Goal: Task Accomplishment & Management: Manage account settings

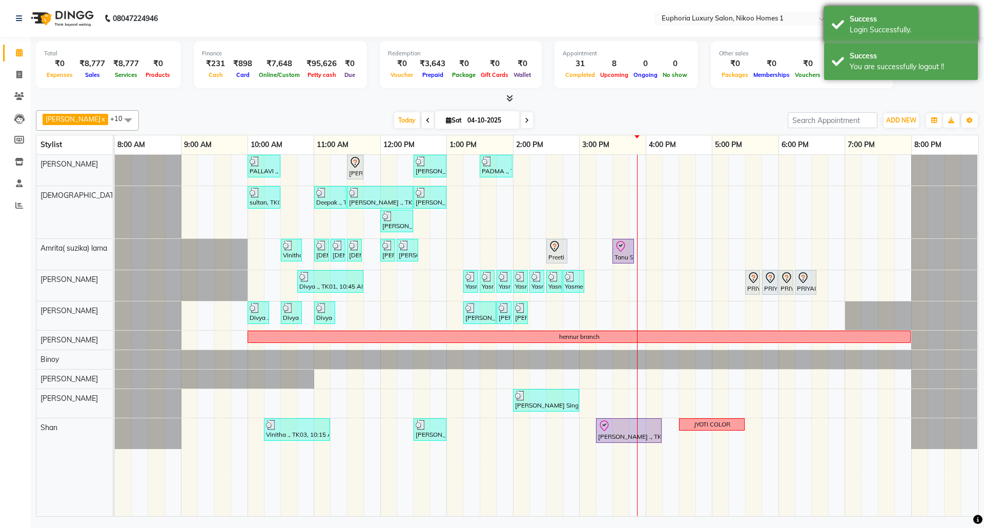
click at [903, 25] on div "Login Successfully." at bounding box center [910, 30] width 120 height 11
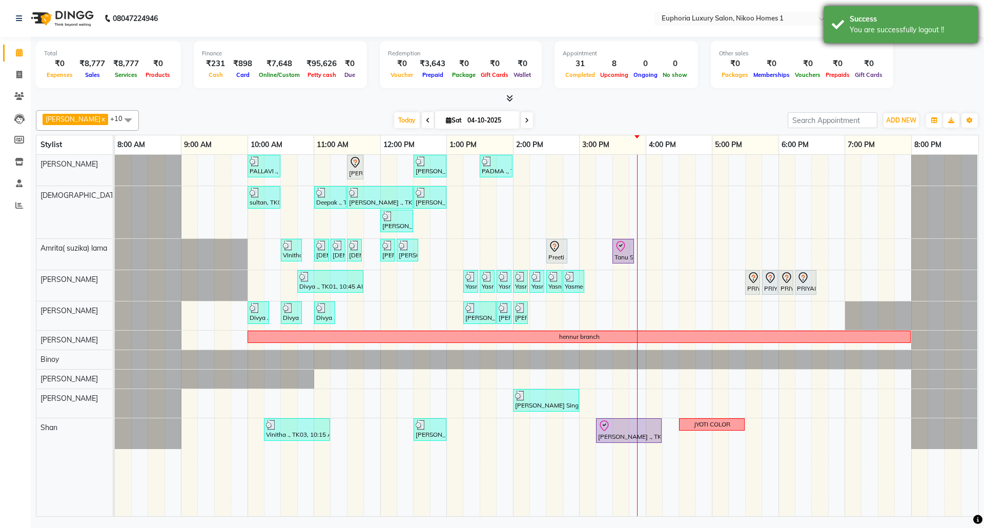
click at [903, 18] on div "Success" at bounding box center [910, 19] width 120 height 11
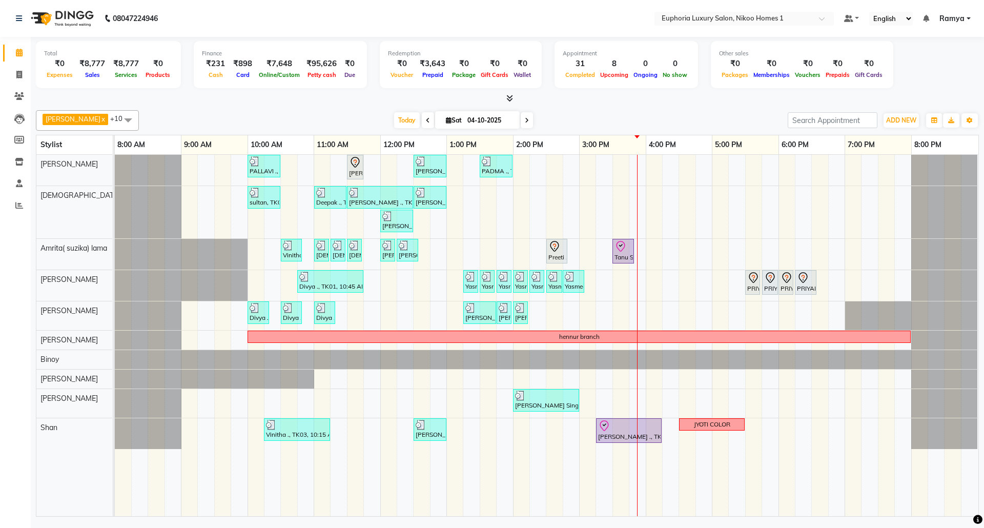
click at [970, 17] on link "Ramya" at bounding box center [955, 18] width 31 height 11
click at [909, 70] on link "Sign out" at bounding box center [918, 71] width 94 height 16
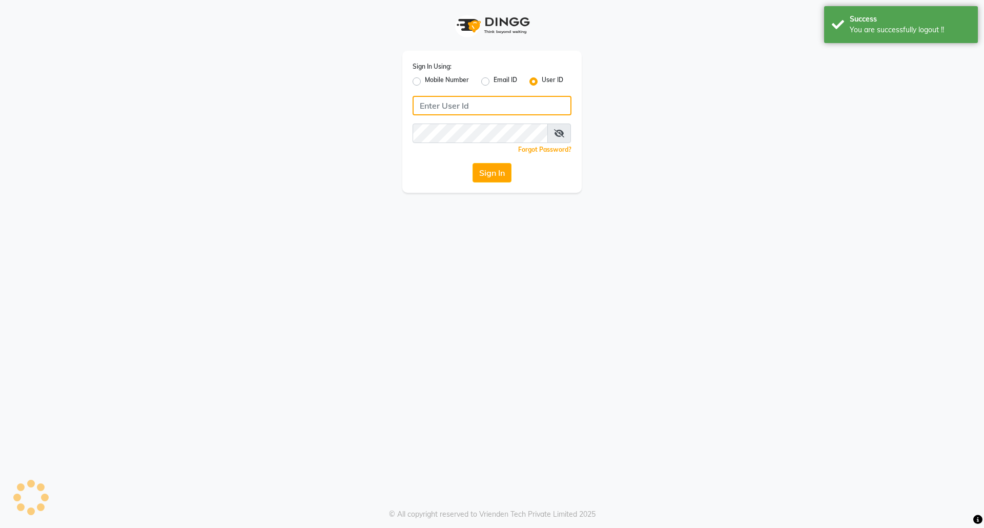
type input "8073170422"
click at [425, 78] on label "Mobile Number" at bounding box center [447, 81] width 44 height 12
click at [425, 78] on input "Mobile Number" at bounding box center [428, 78] width 7 height 7
radio input "true"
radio input "false"
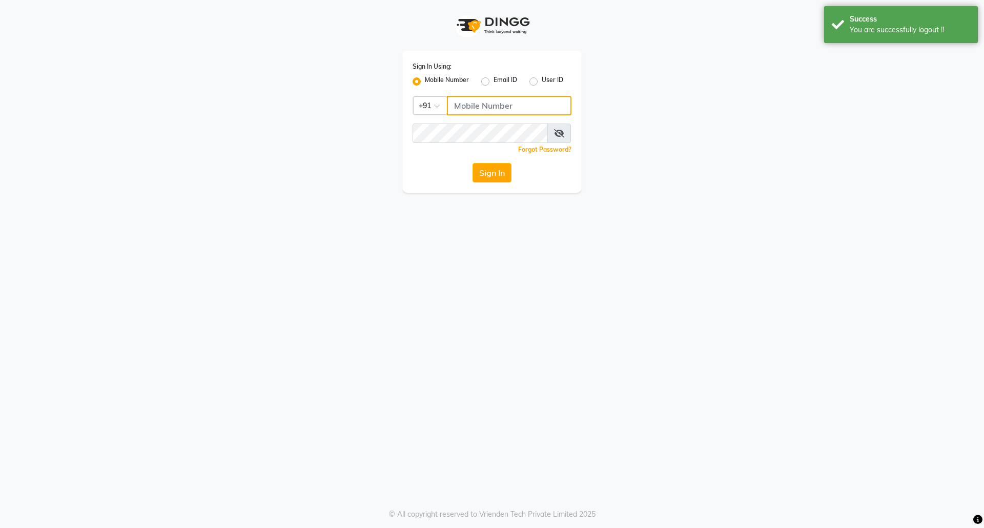
click at [472, 101] on input "Username" at bounding box center [509, 105] width 125 height 19
type input "7760179992"
click at [500, 171] on button "Sign In" at bounding box center [492, 172] width 39 height 19
